Goal: Task Accomplishment & Management: Complete application form

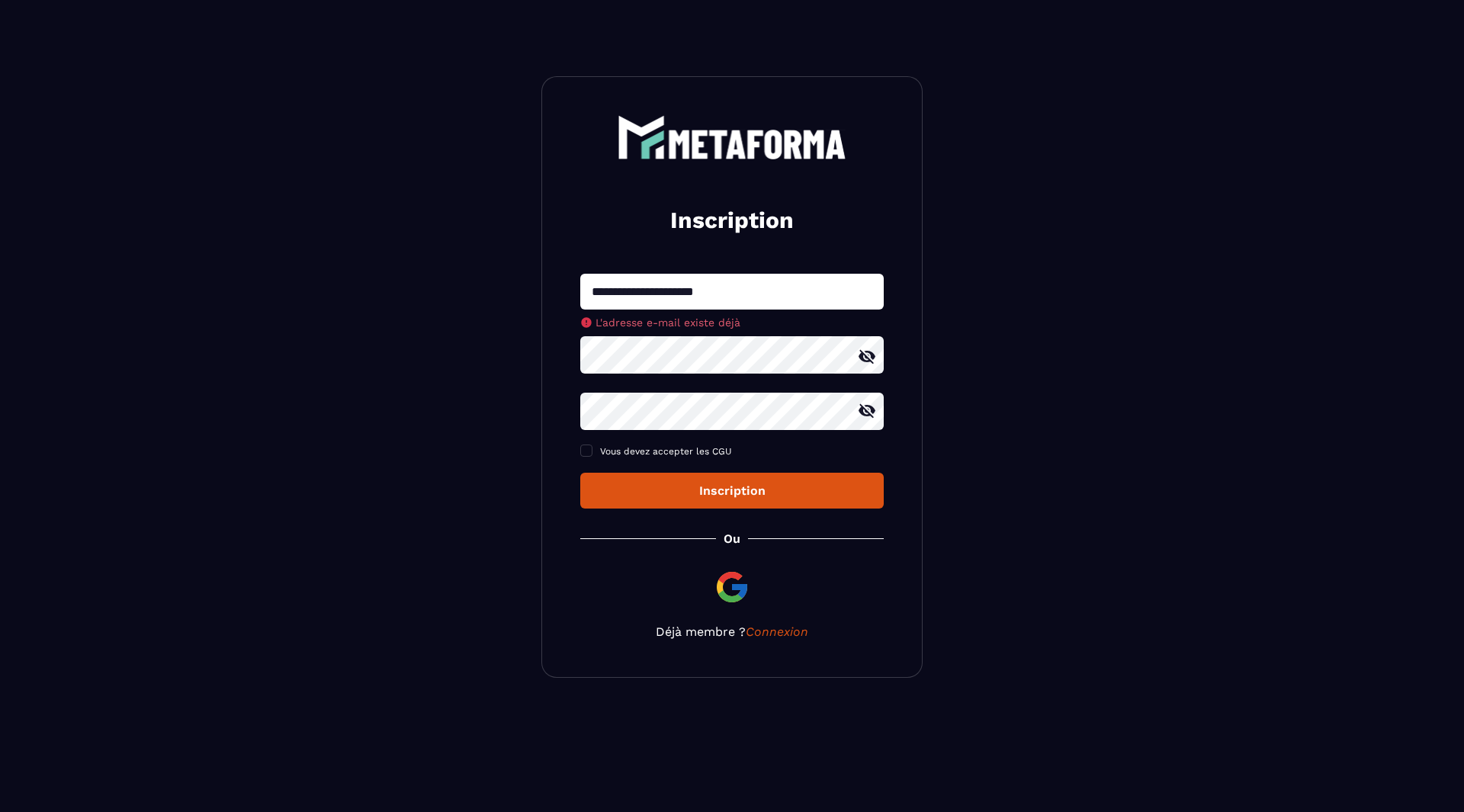
click at [725, 504] on button "Inscription" at bounding box center [732, 490] width 304 height 36
click at [788, 636] on link "Connexion" at bounding box center [777, 631] width 63 height 15
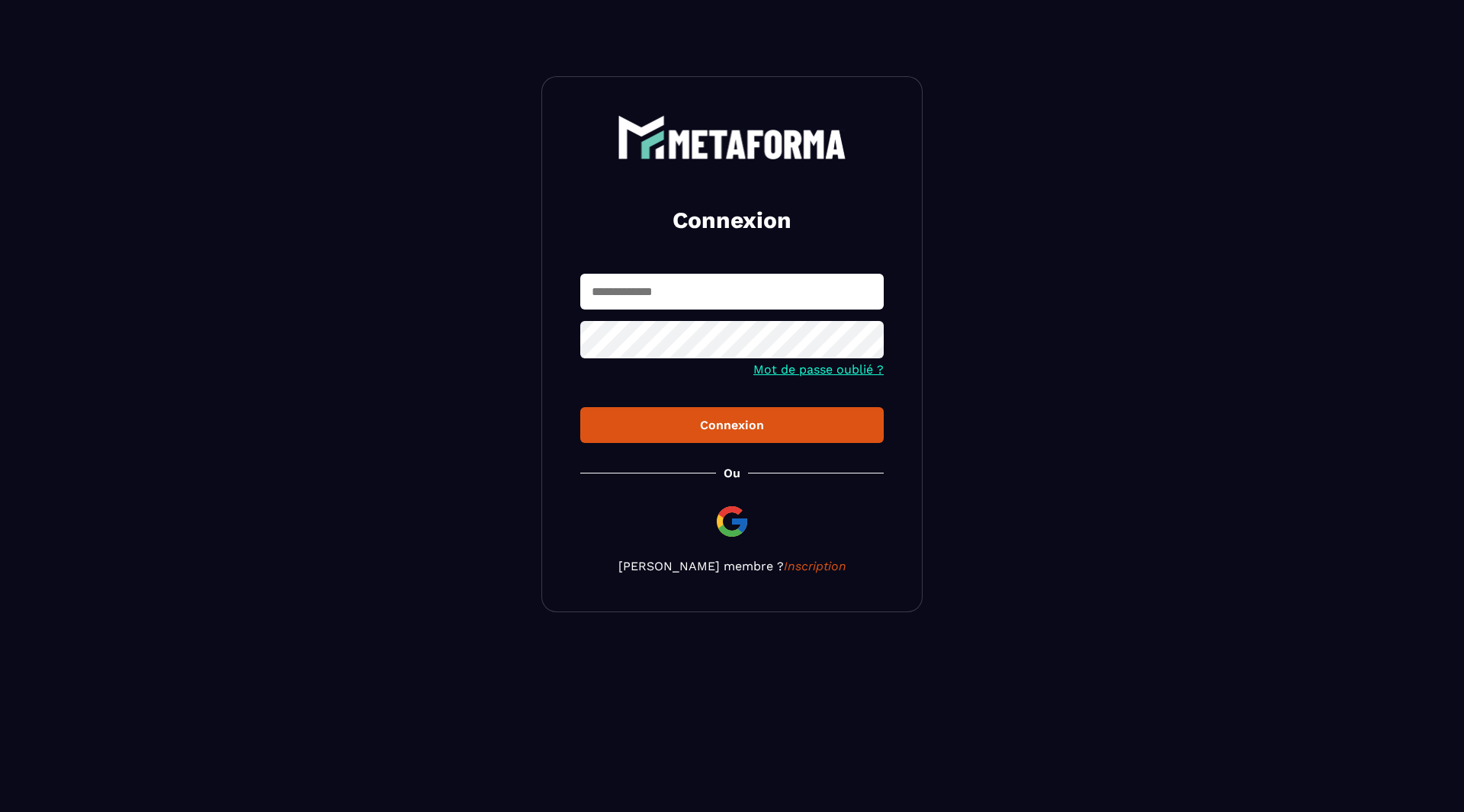
type input "**********"
click at [710, 422] on div "Connexion" at bounding box center [732, 425] width 279 height 15
